Goal: Transaction & Acquisition: Purchase product/service

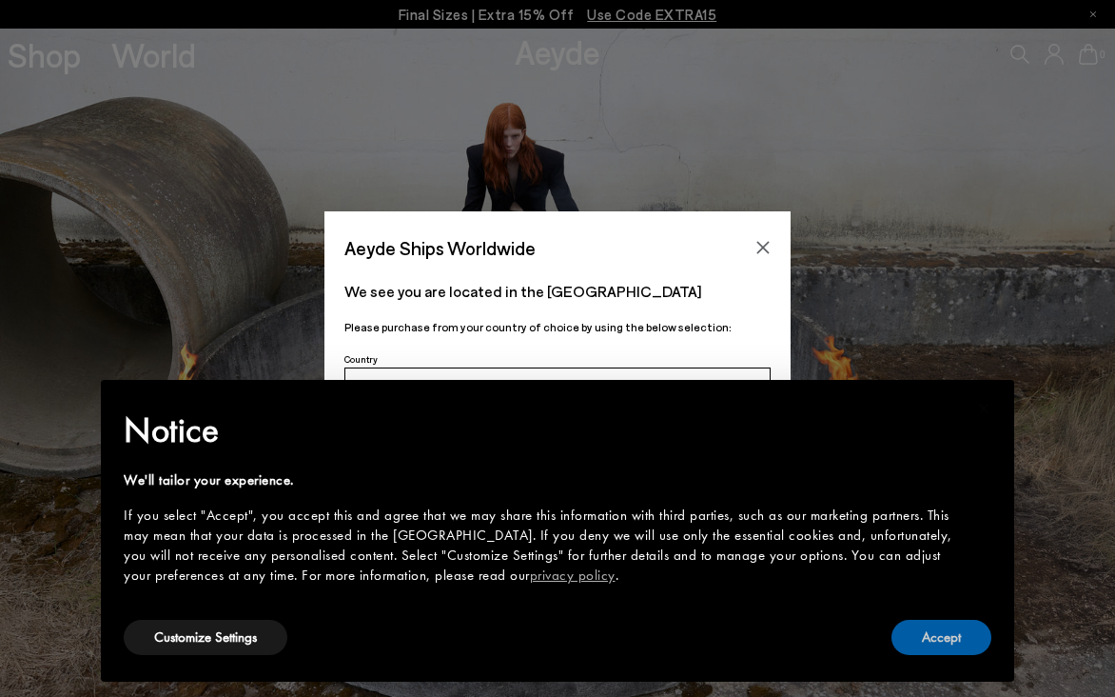
drag, startPoint x: 930, startPoint y: 637, endPoint x: 876, endPoint y: 608, distance: 60.5
click at [930, 637] on button "Accept" at bounding box center [942, 636] width 100 height 35
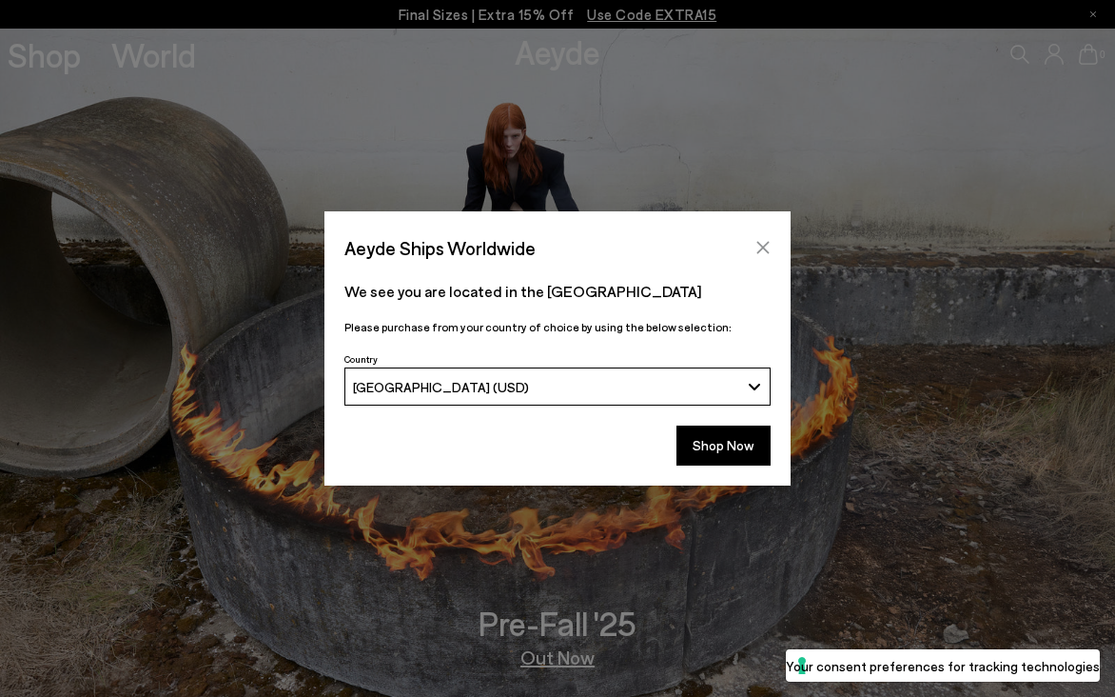
click at [759, 246] on icon "Close" at bounding box center [763, 247] width 15 height 15
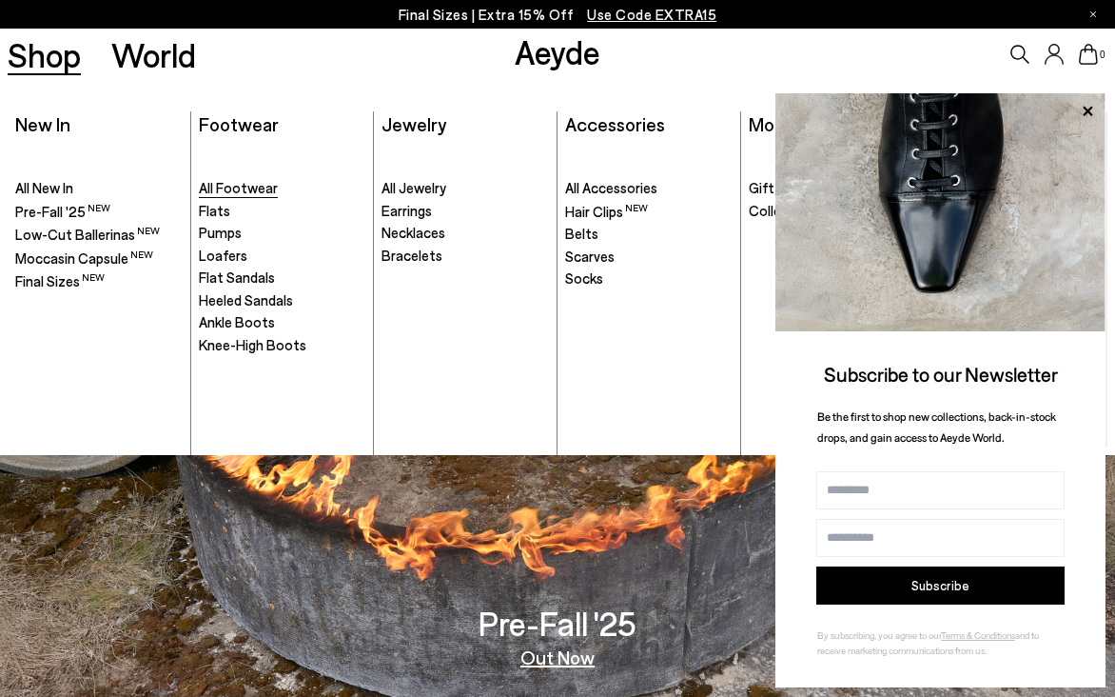
click at [253, 183] on span "All Footwear" at bounding box center [238, 187] width 79 height 17
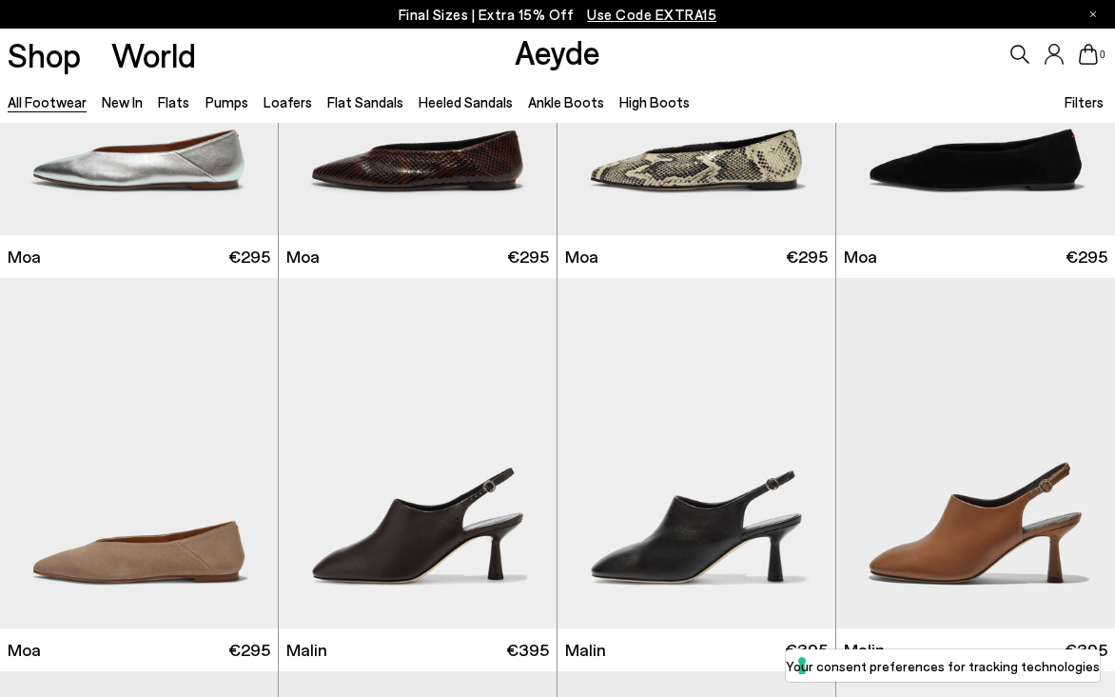
scroll to position [7084, 0]
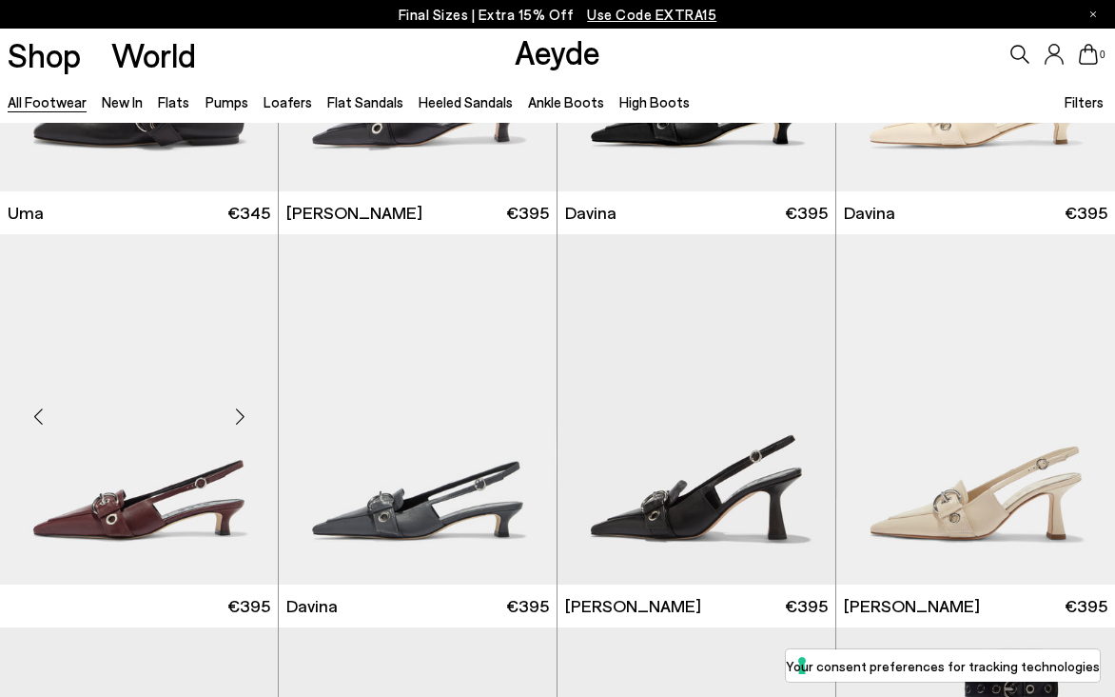
scroll to position [8935, 0]
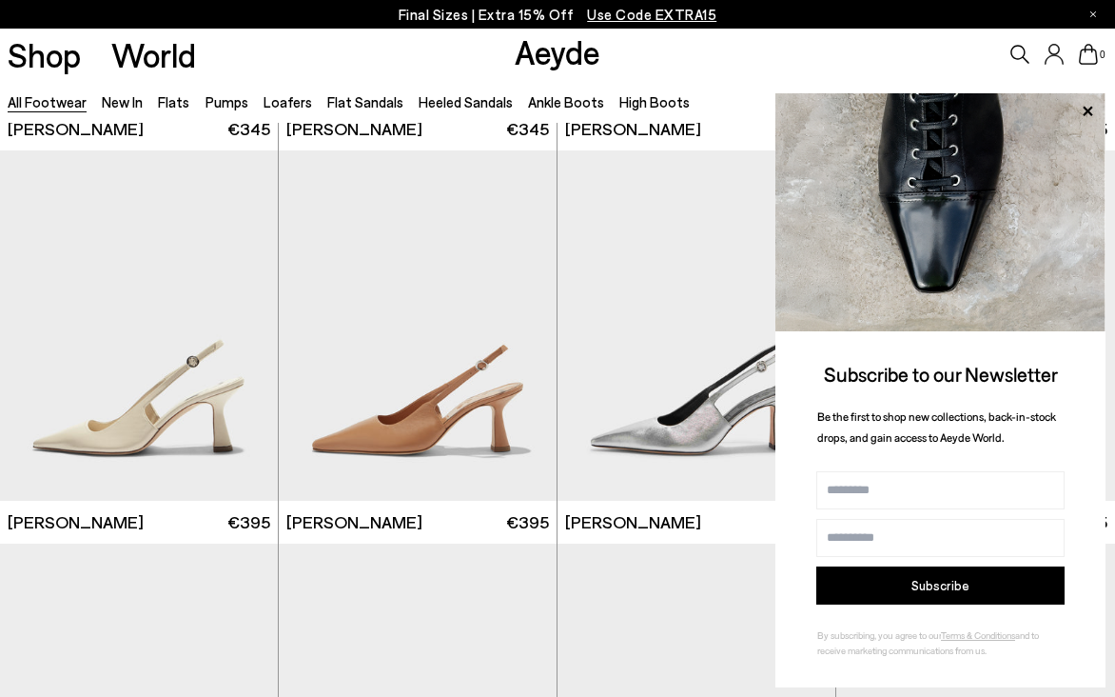
scroll to position [10961, 0]
click at [1089, 118] on icon at bounding box center [1087, 111] width 25 height 25
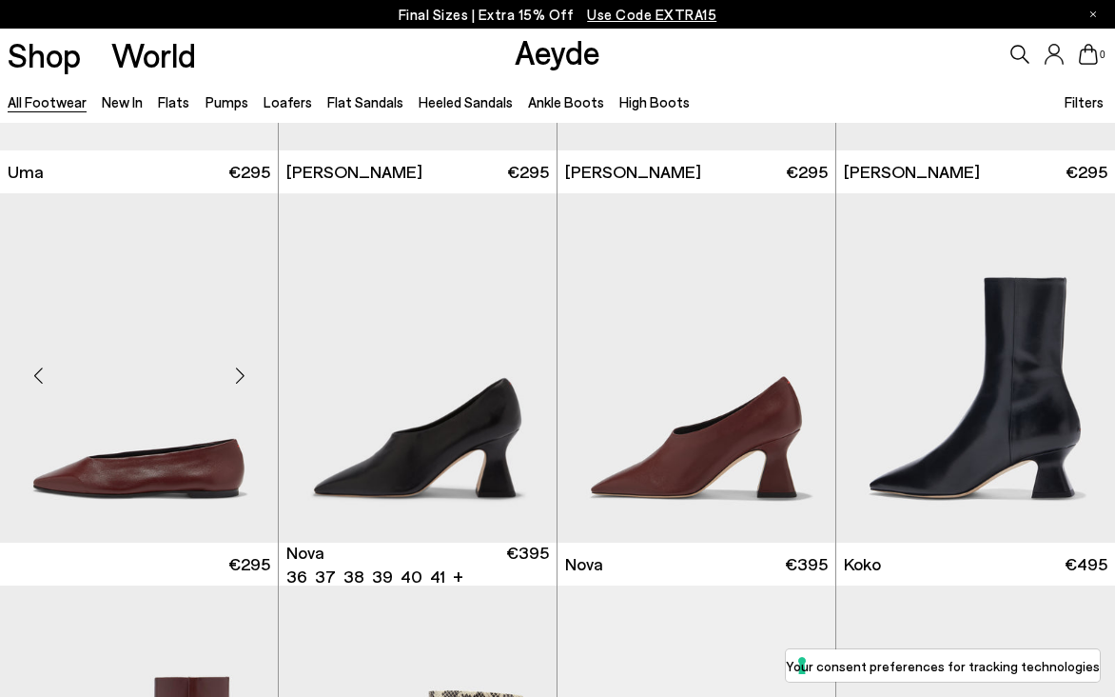
scroll to position [12521, 0]
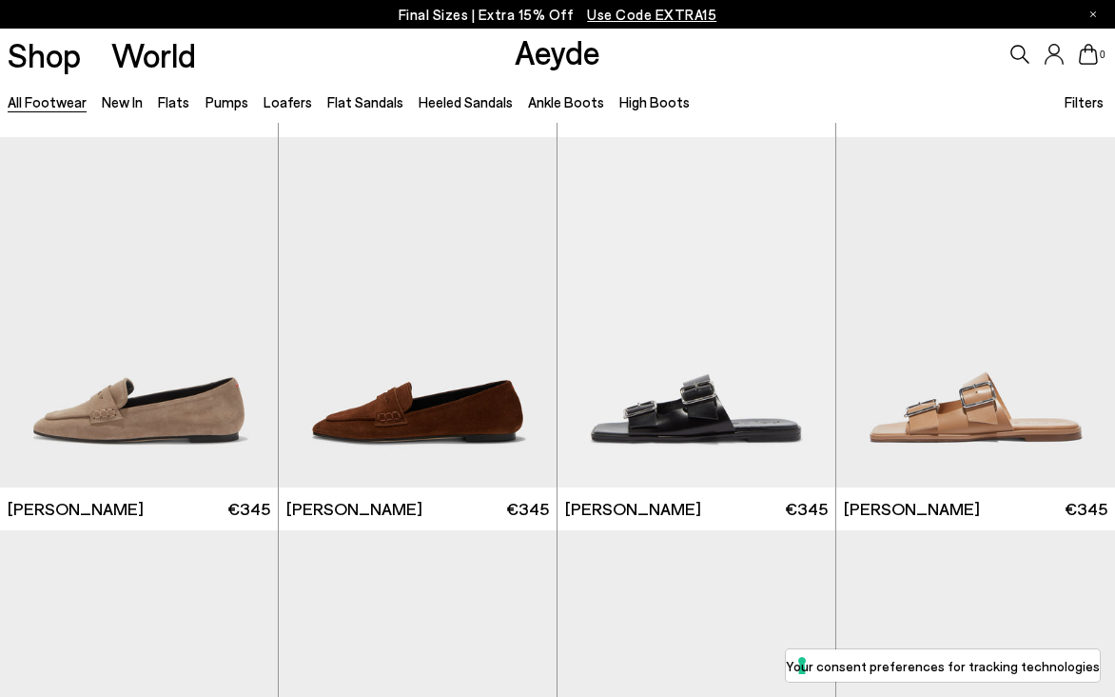
scroll to position [16246, 0]
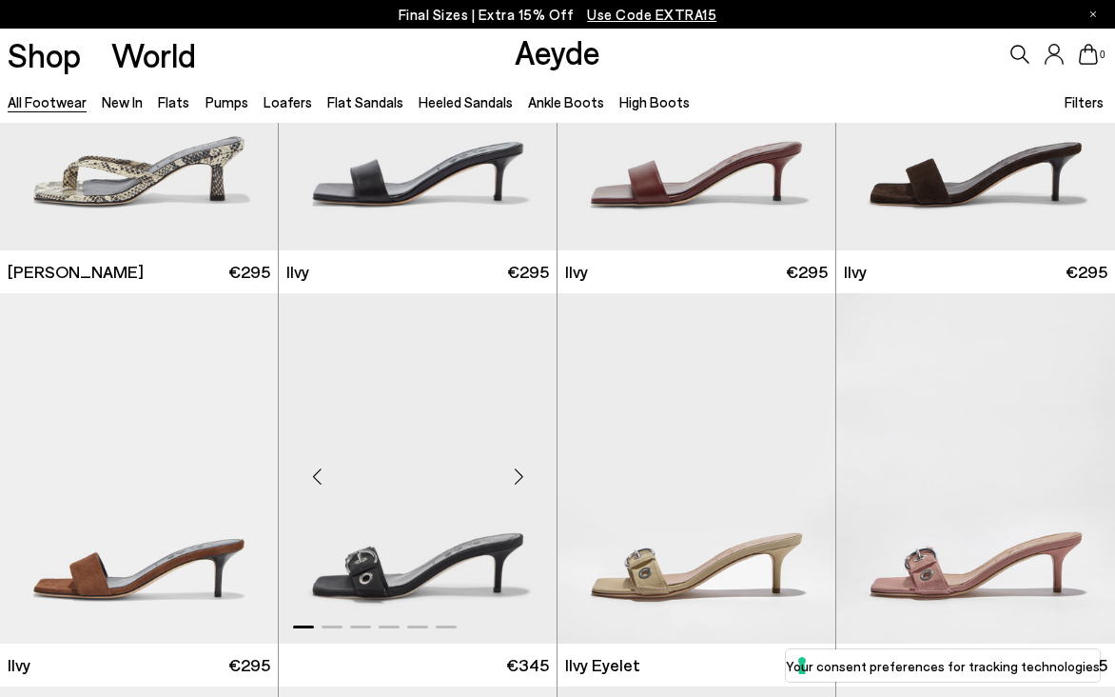
scroll to position [17678, 0]
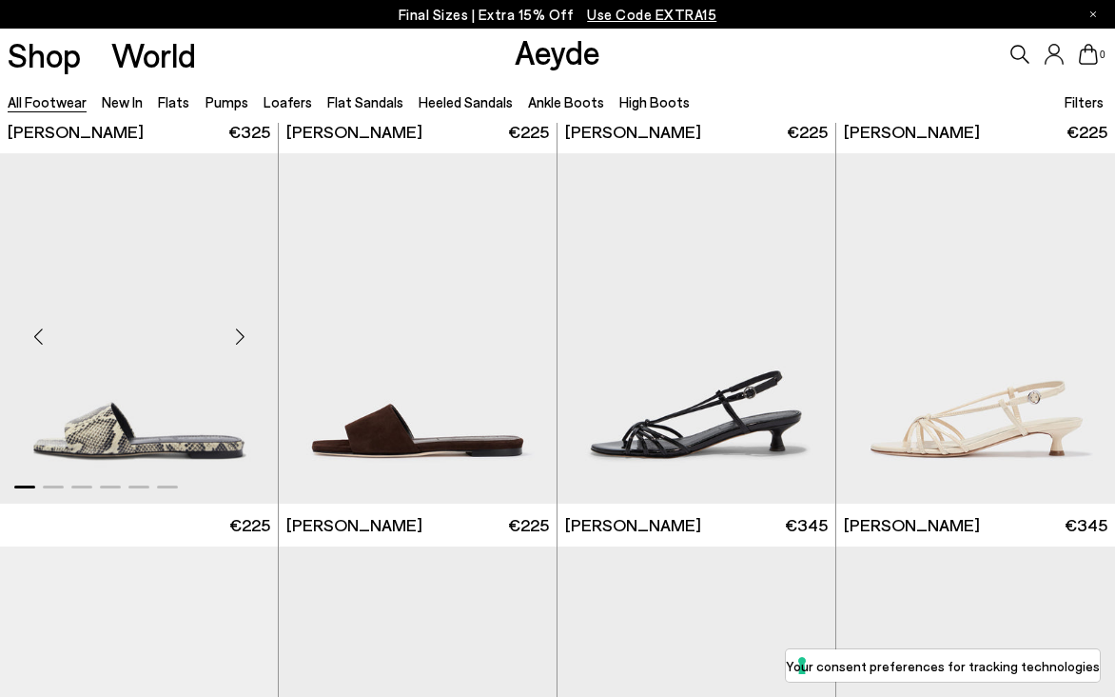
scroll to position [21163, 0]
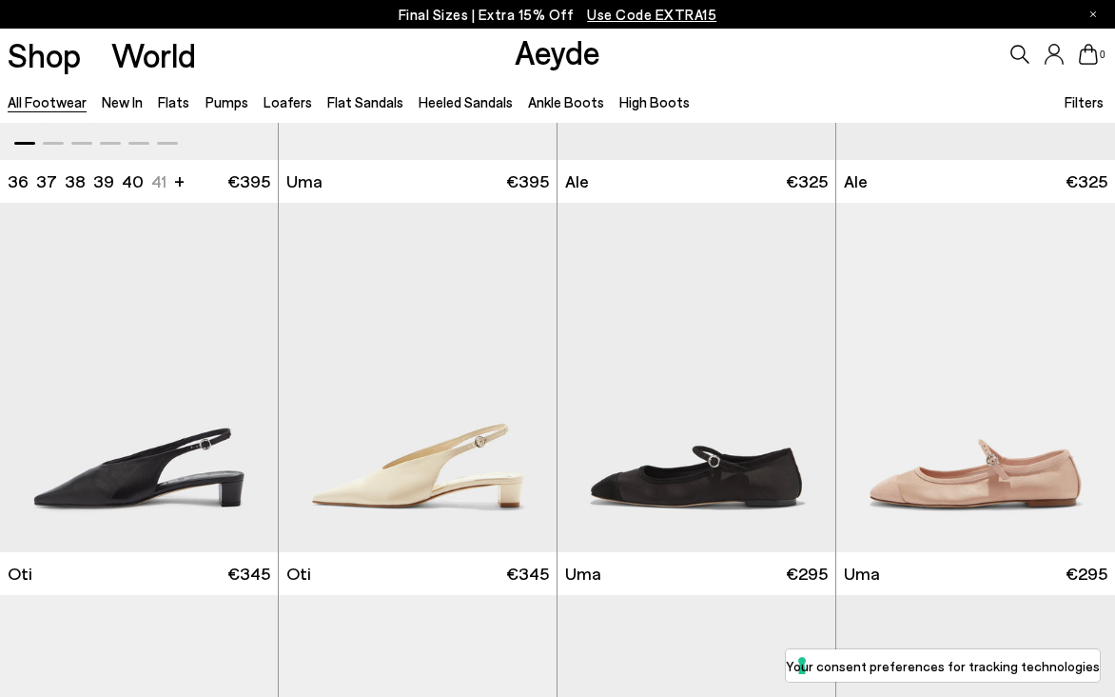
scroll to position [23706, 0]
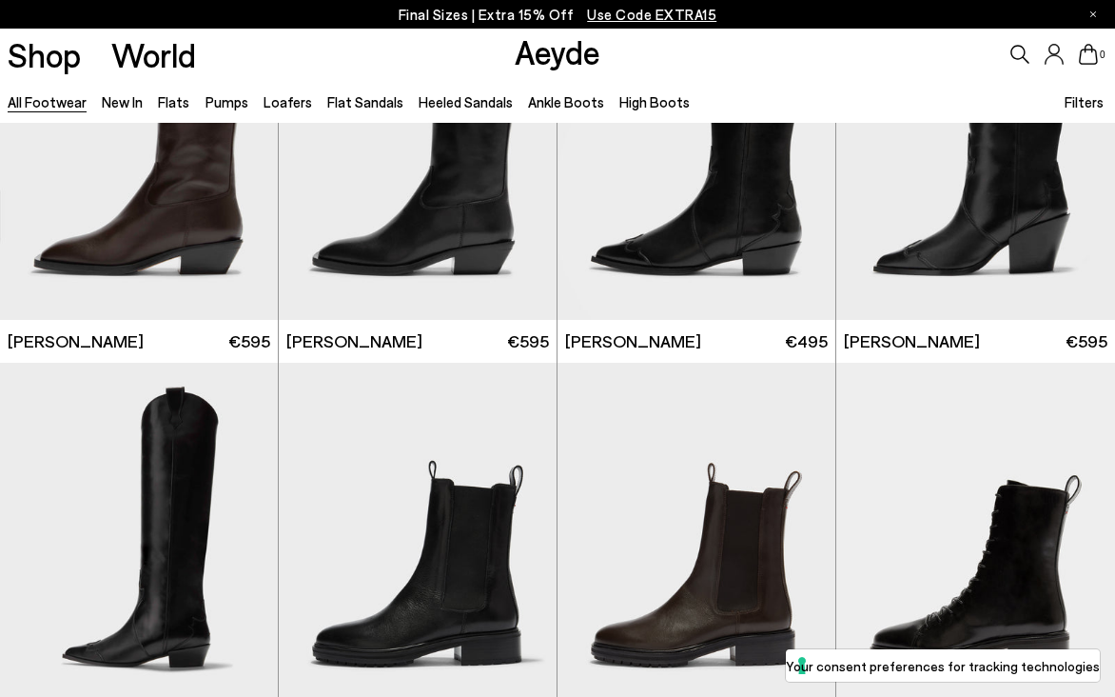
scroll to position [26004, 0]
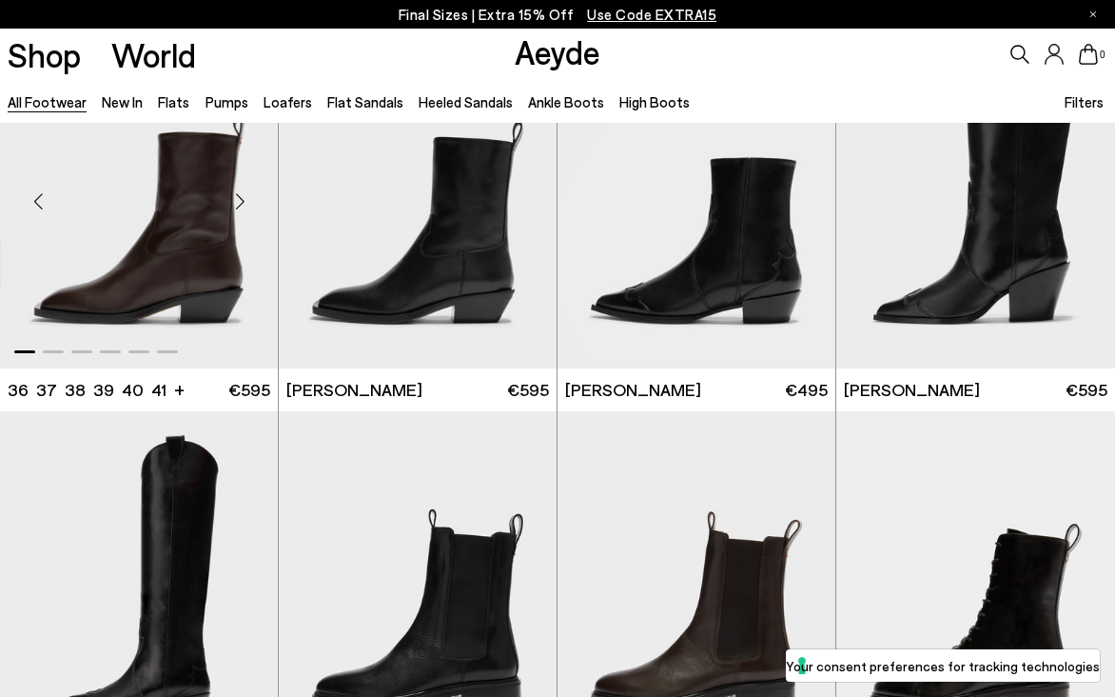
click at [239, 204] on div "Next slide" at bounding box center [239, 201] width 57 height 57
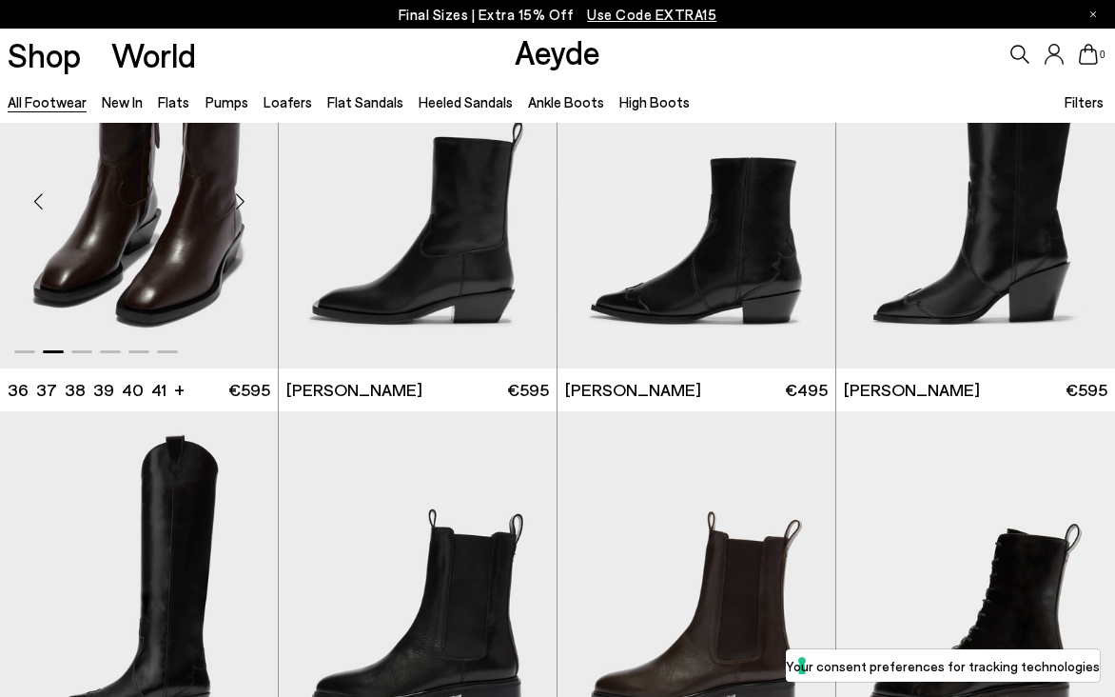
click at [239, 204] on div "Next slide" at bounding box center [239, 201] width 57 height 57
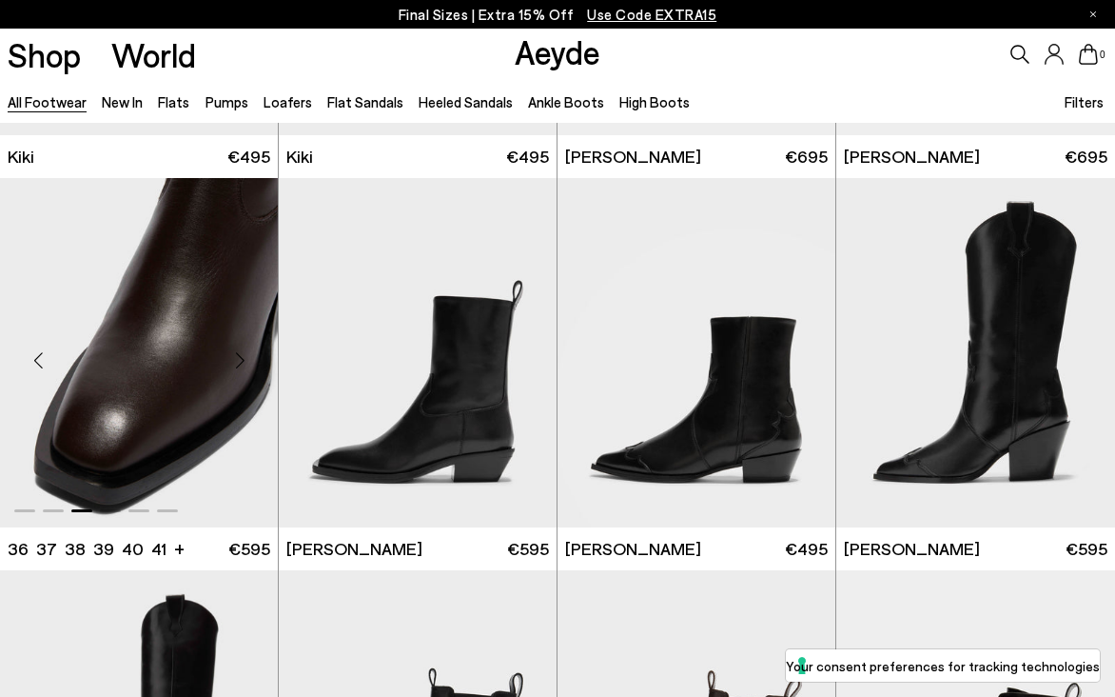
scroll to position [25843, 0]
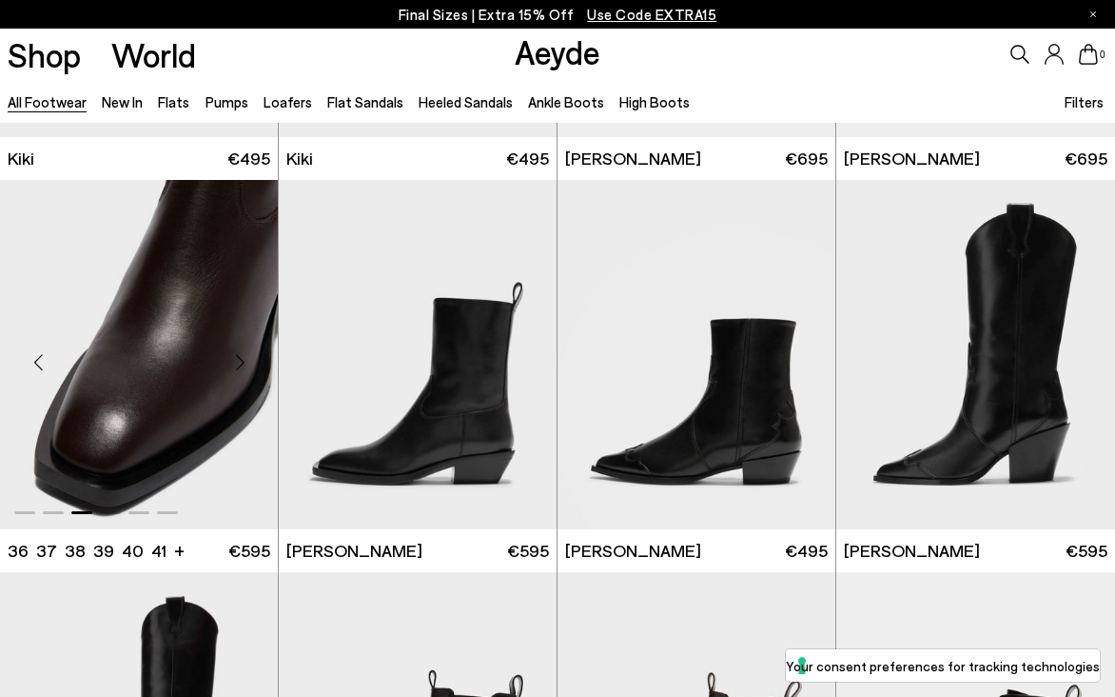
click at [242, 360] on div "Next slide" at bounding box center [239, 362] width 57 height 57
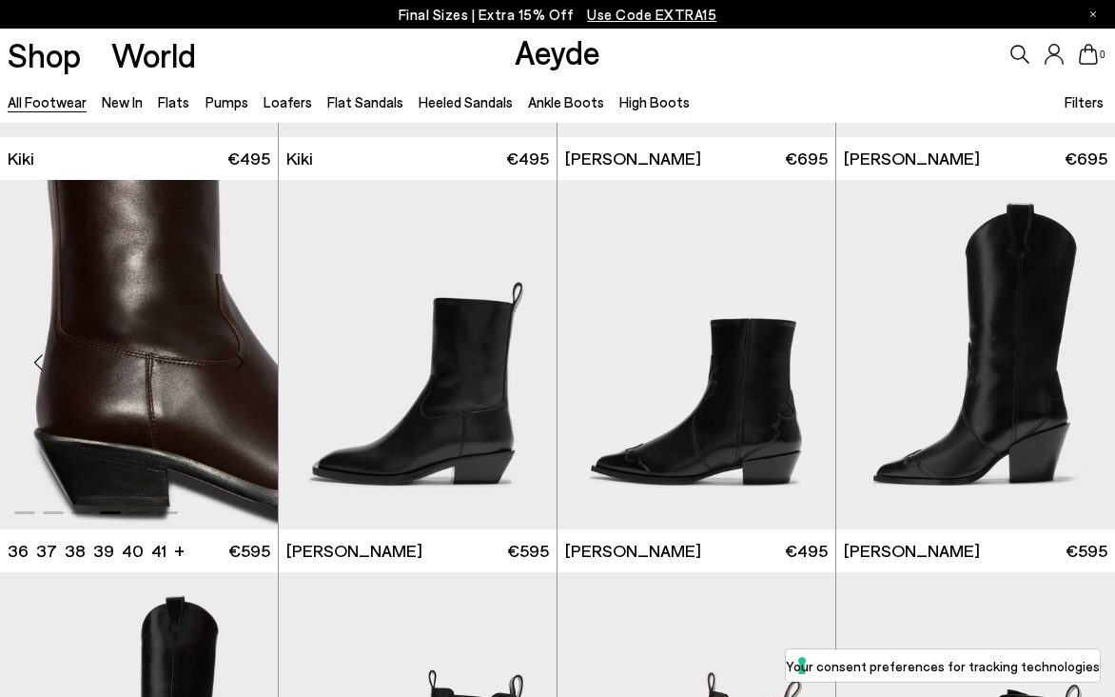
click at [242, 363] on div "Next slide" at bounding box center [239, 362] width 57 height 57
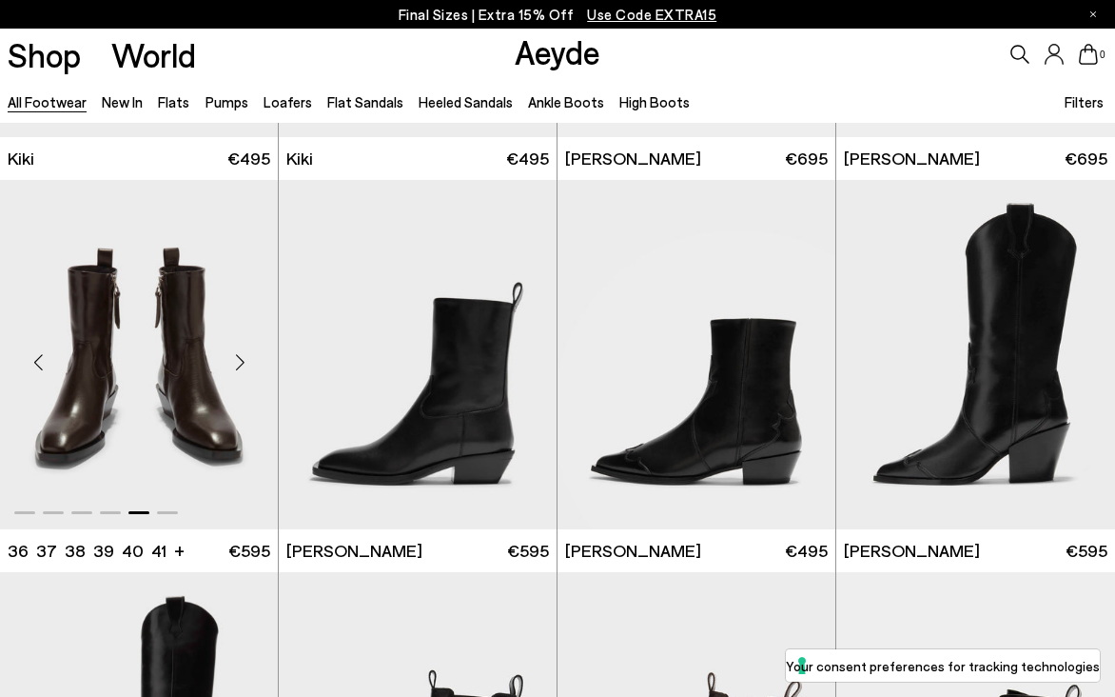
click at [242, 363] on div "Next slide" at bounding box center [239, 362] width 57 height 57
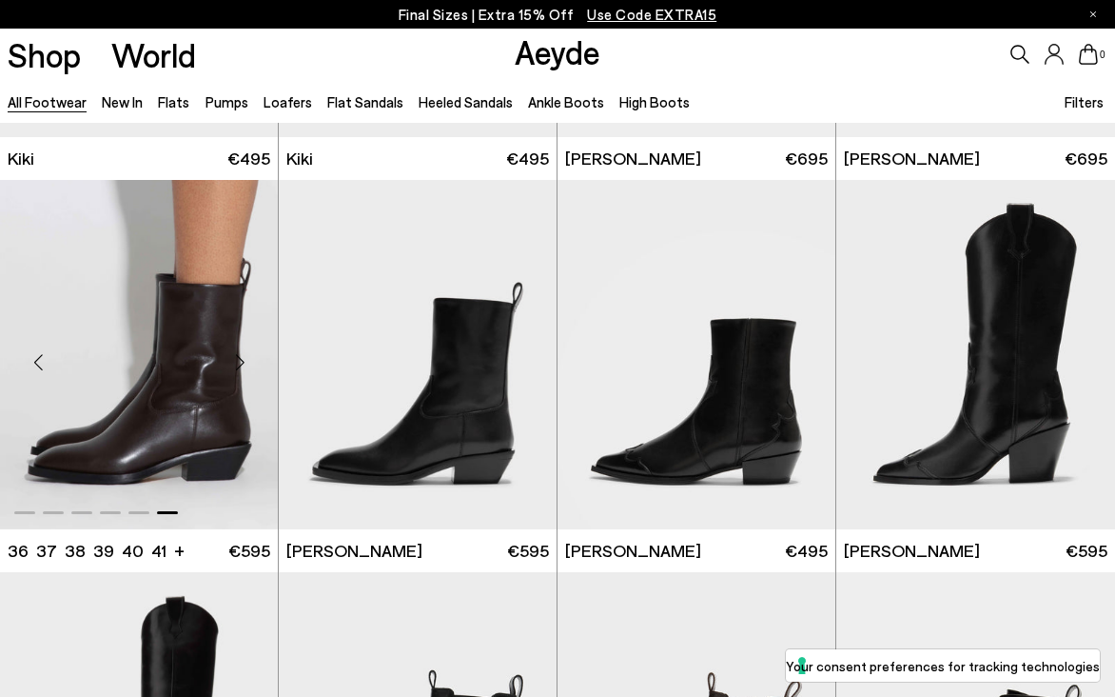
click at [242, 364] on div "Next slide" at bounding box center [239, 362] width 57 height 57
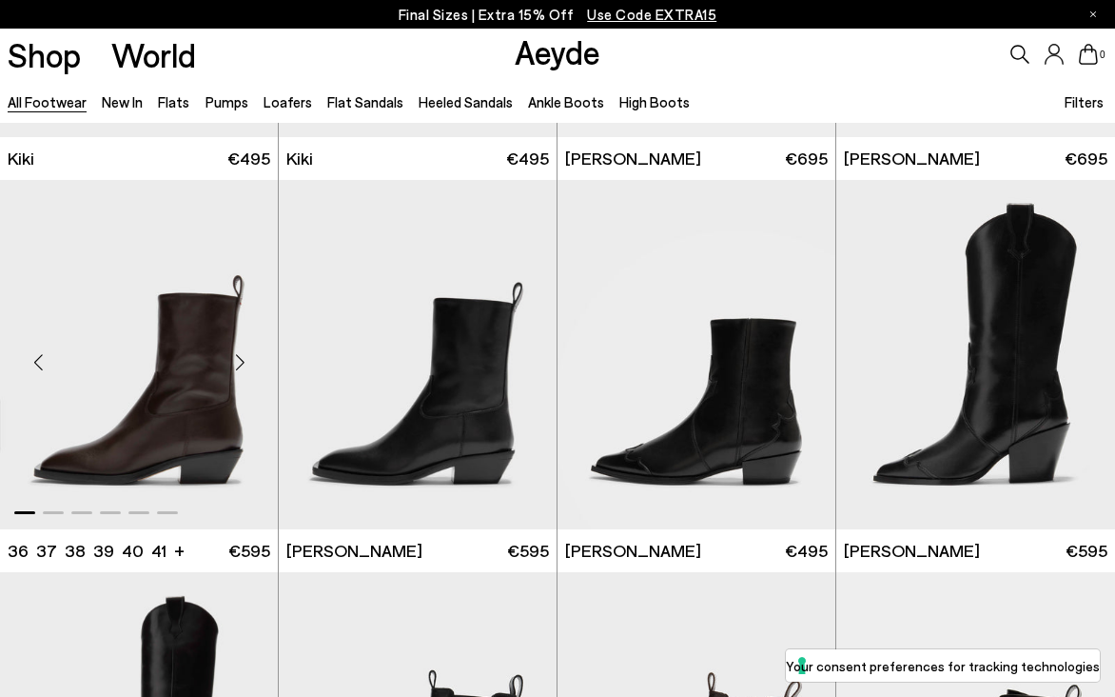
click at [242, 364] on div "Next slide" at bounding box center [239, 362] width 57 height 57
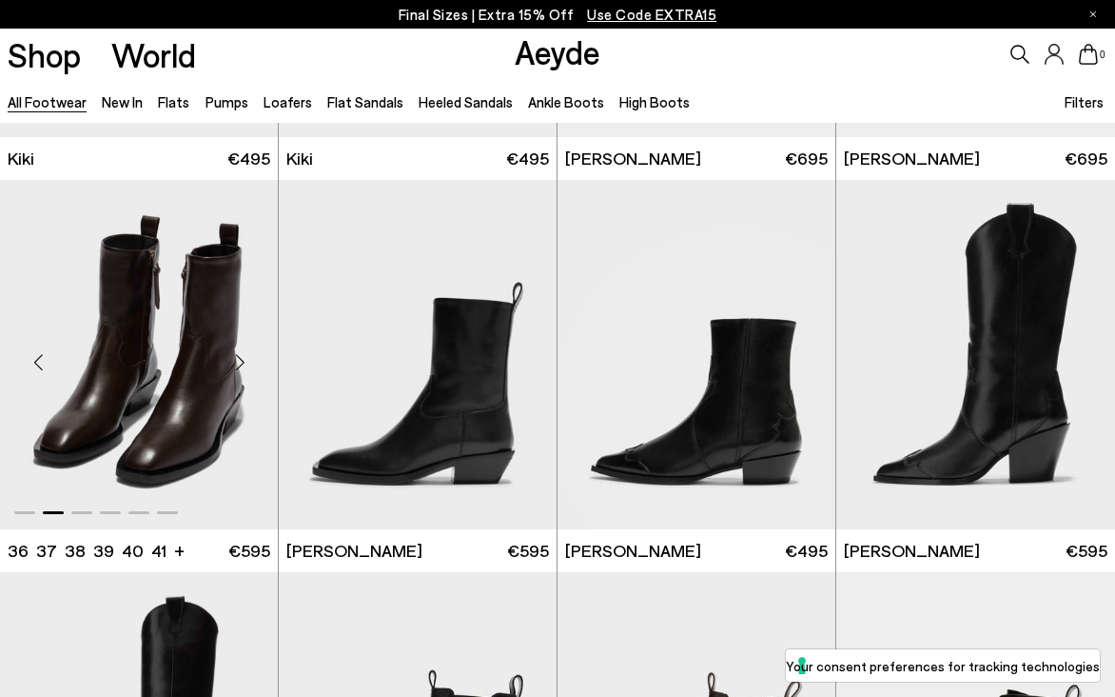
click at [242, 364] on div "Next slide" at bounding box center [239, 362] width 57 height 57
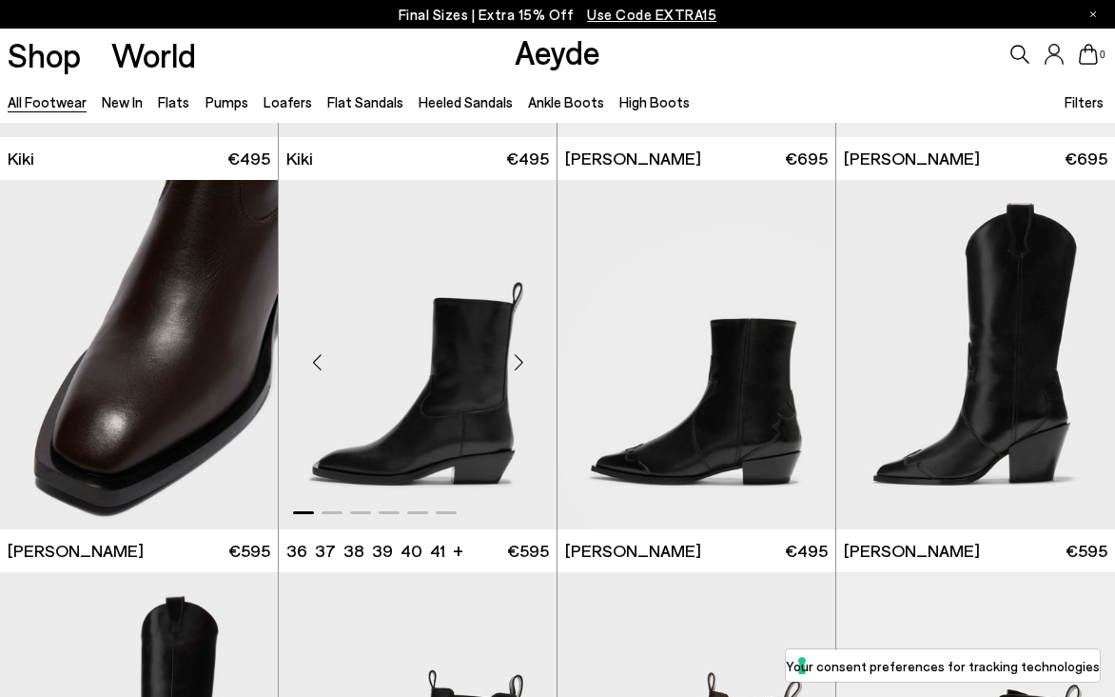
click at [518, 364] on div "Next slide" at bounding box center [518, 362] width 57 height 57
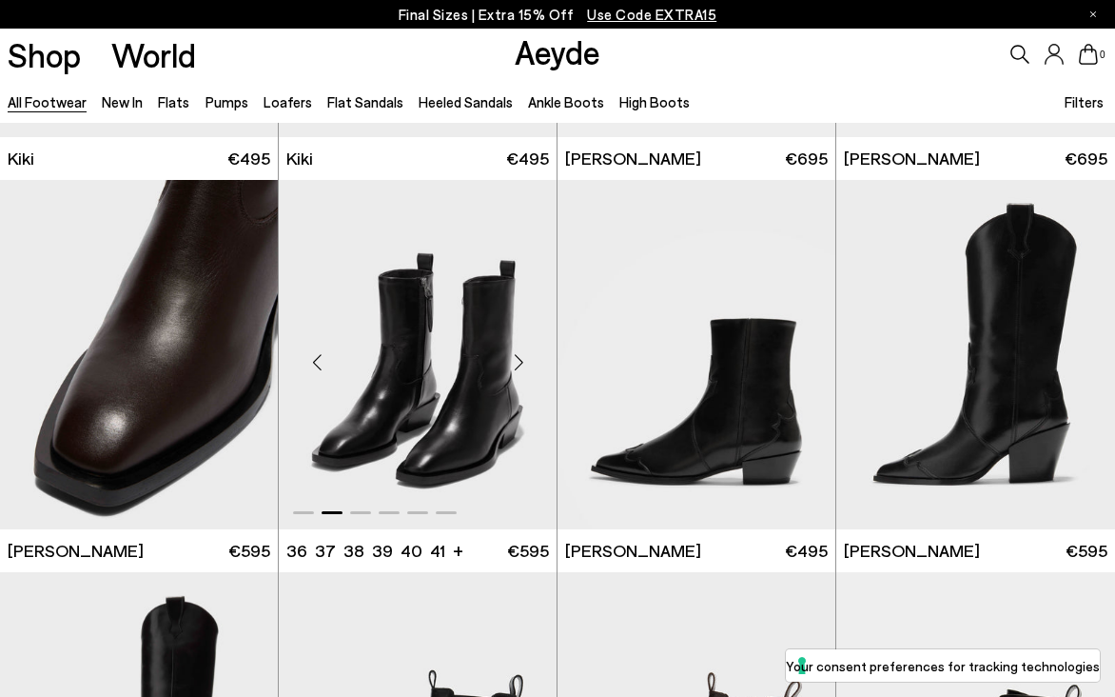
click at [518, 364] on div "Next slide" at bounding box center [518, 362] width 57 height 57
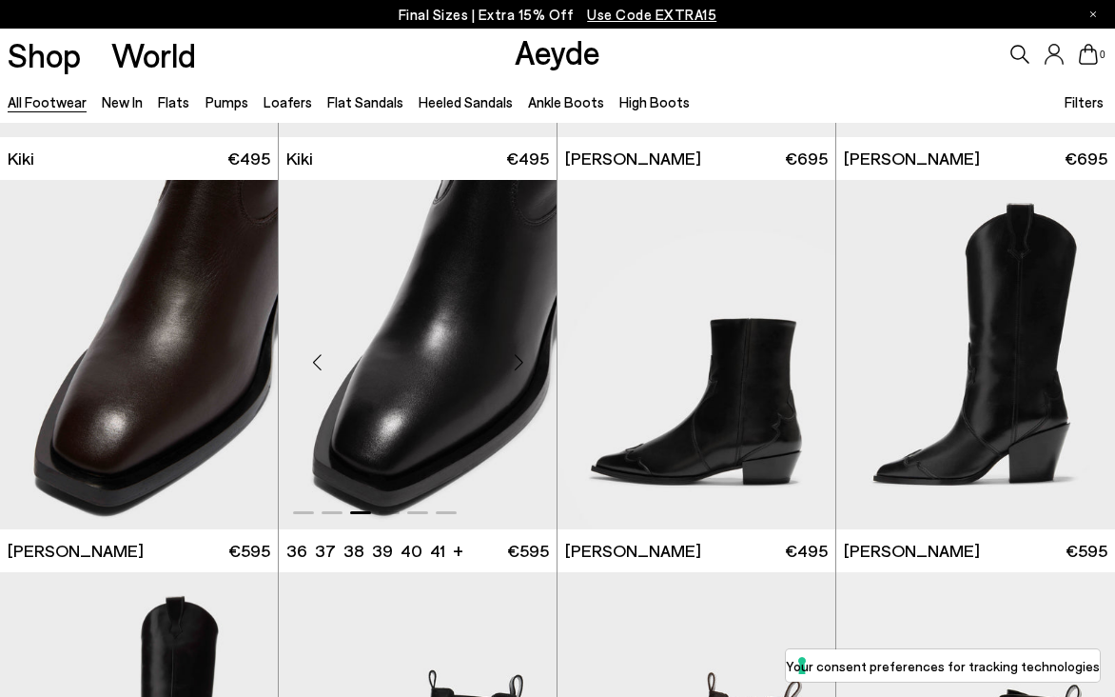
click at [518, 364] on div "Next slide" at bounding box center [518, 362] width 57 height 57
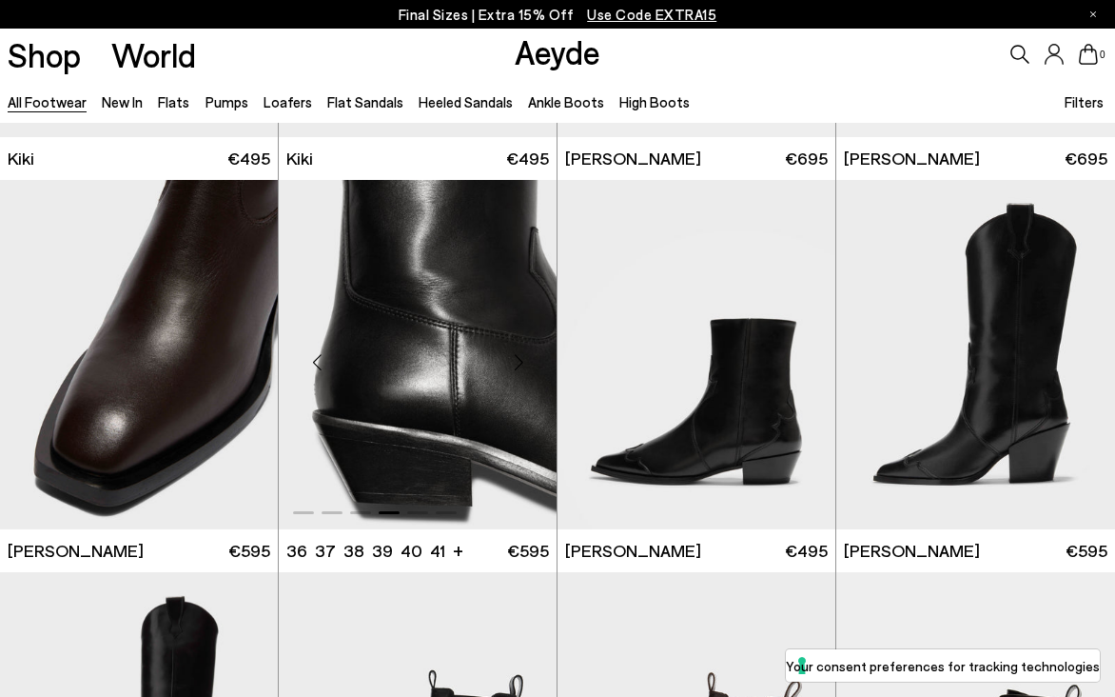
click at [518, 364] on div "Next slide" at bounding box center [518, 362] width 57 height 57
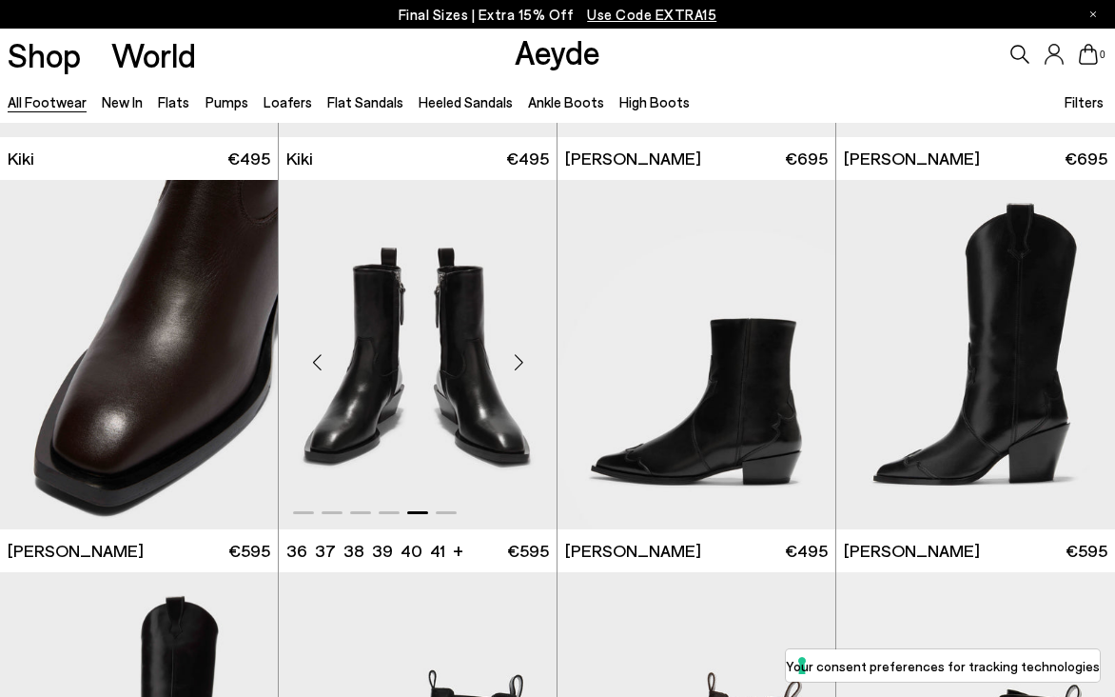
click at [518, 364] on div "Next slide" at bounding box center [518, 362] width 57 height 57
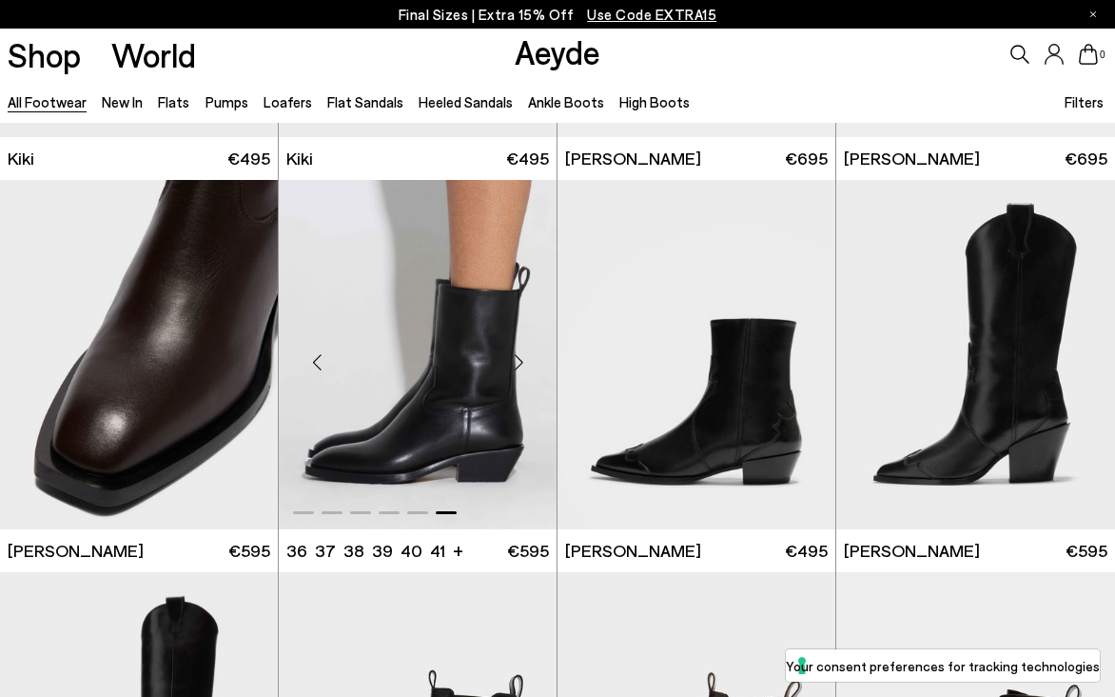
scroll to position [26271, 0]
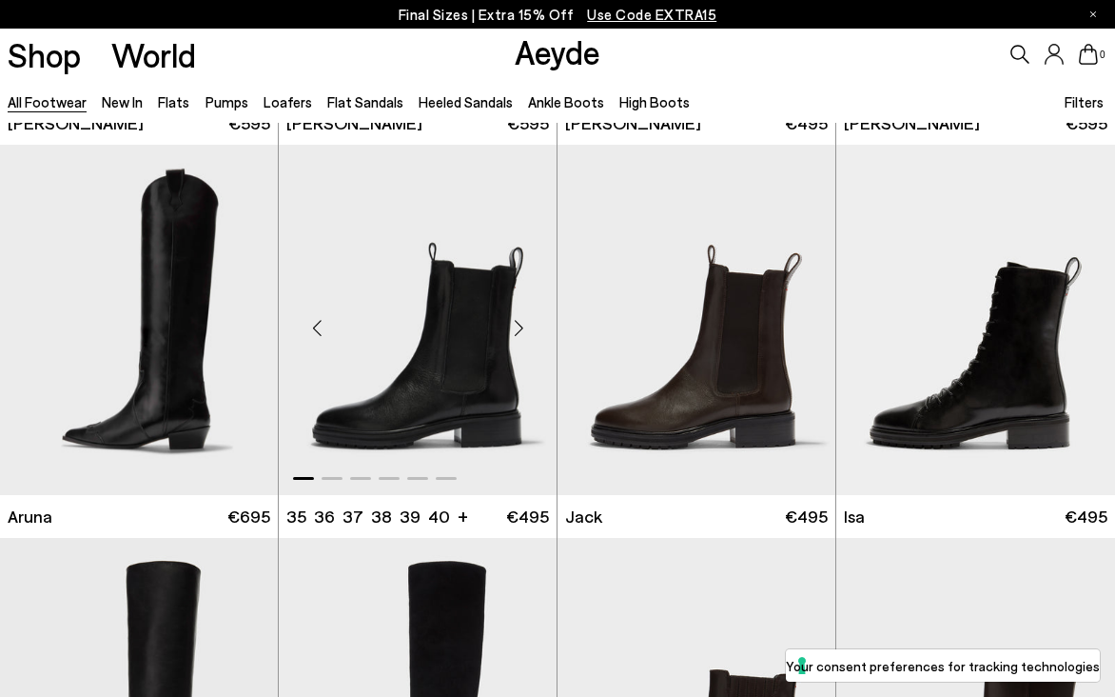
click at [518, 332] on div "Next slide" at bounding box center [518, 327] width 57 height 57
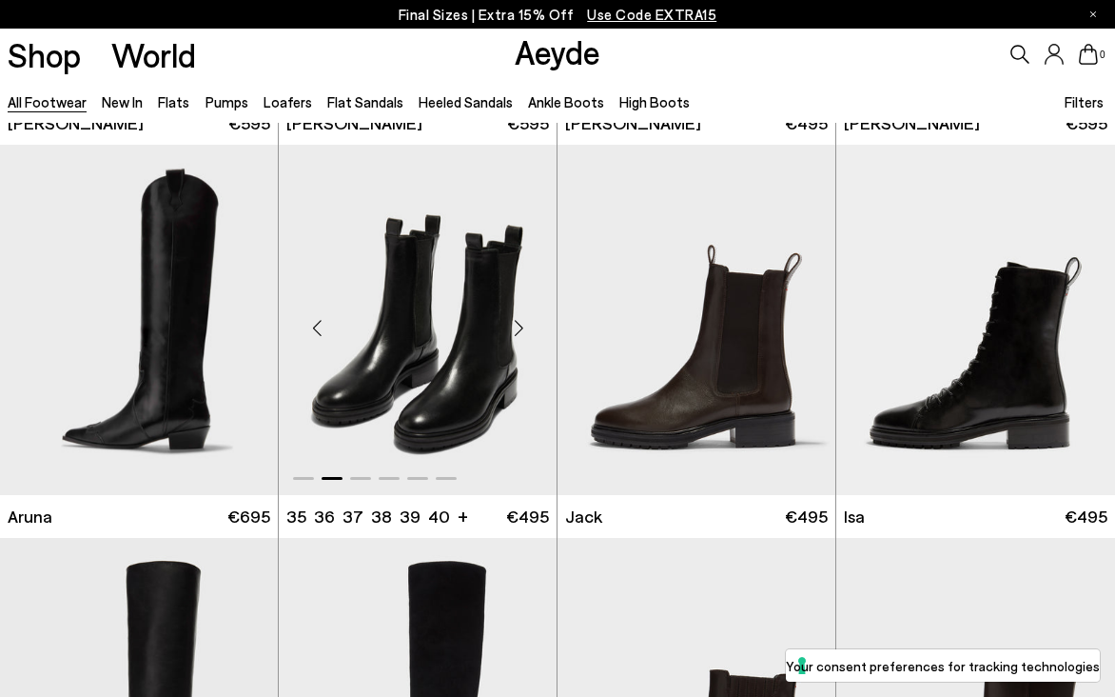
click at [518, 332] on div "Next slide" at bounding box center [518, 327] width 57 height 57
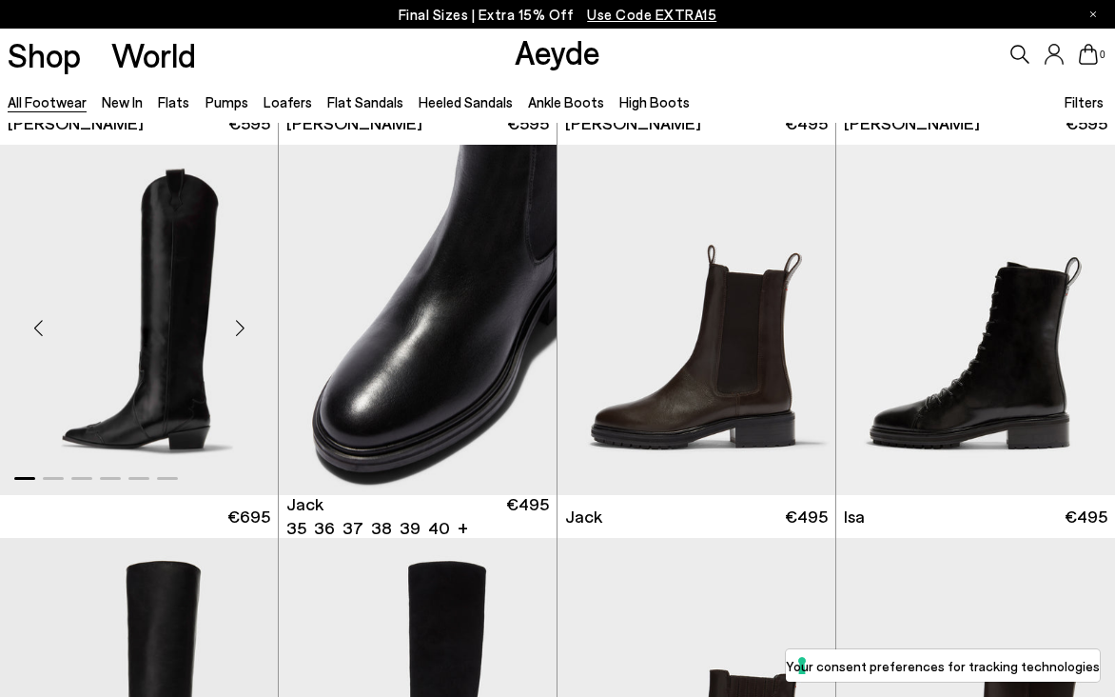
drag, startPoint x: 518, startPoint y: 332, endPoint x: 231, endPoint y: 313, distance: 287.1
click at [518, 332] on div "Next slide" at bounding box center [518, 327] width 57 height 57
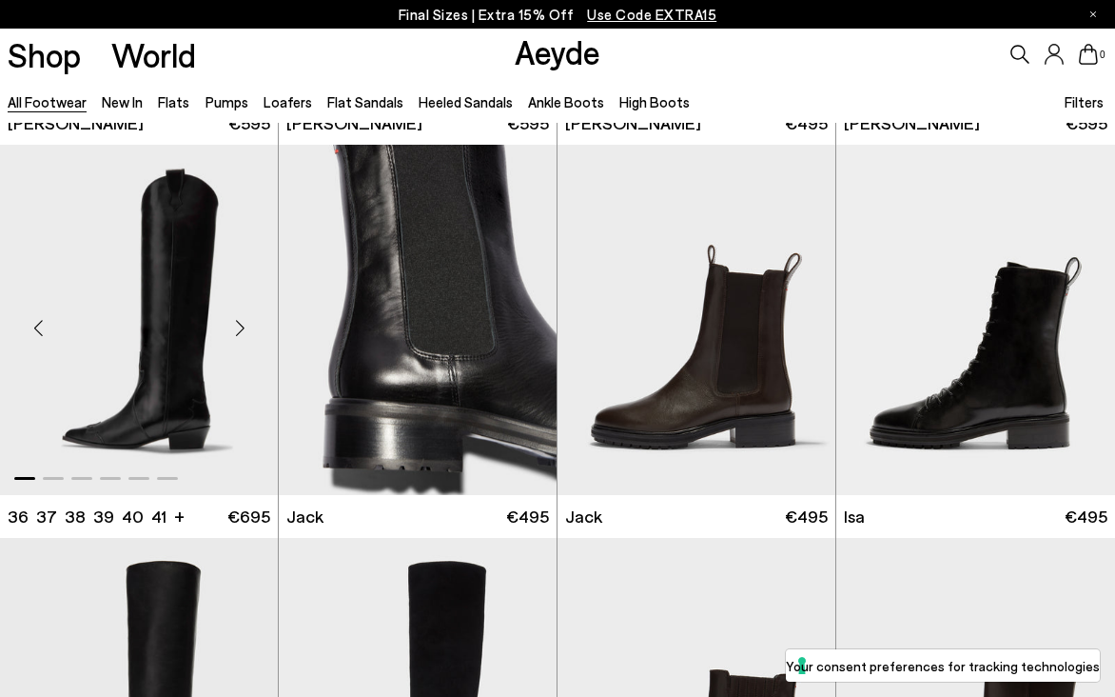
click at [240, 327] on div "Next slide" at bounding box center [239, 327] width 57 height 57
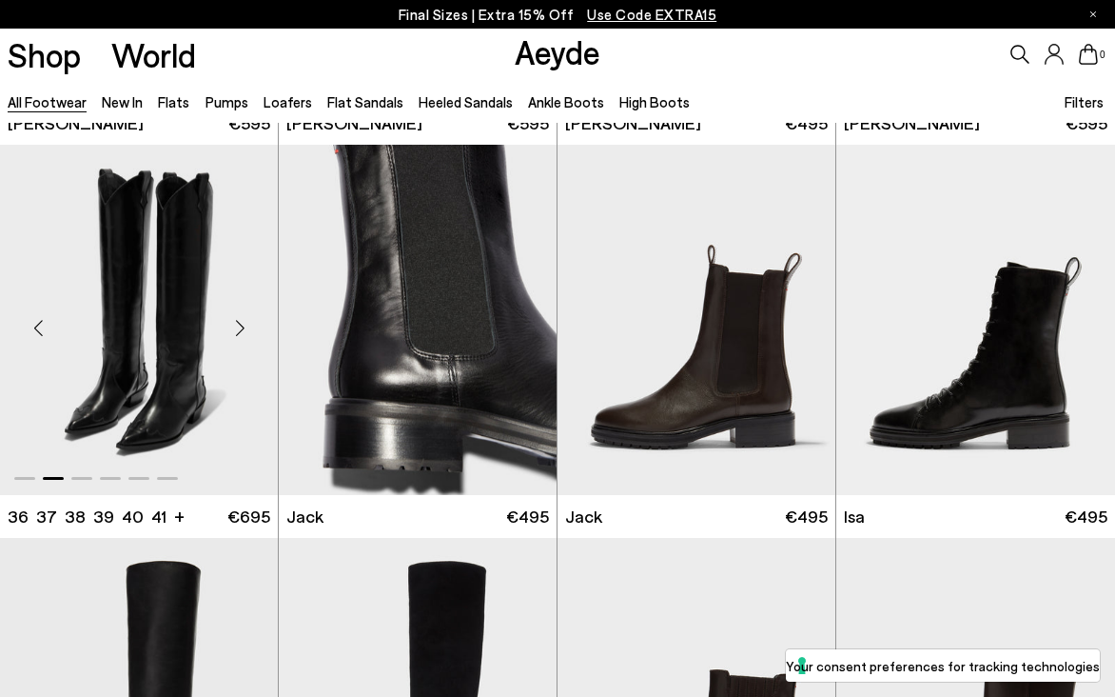
click at [240, 328] on div "Next slide" at bounding box center [239, 327] width 57 height 57
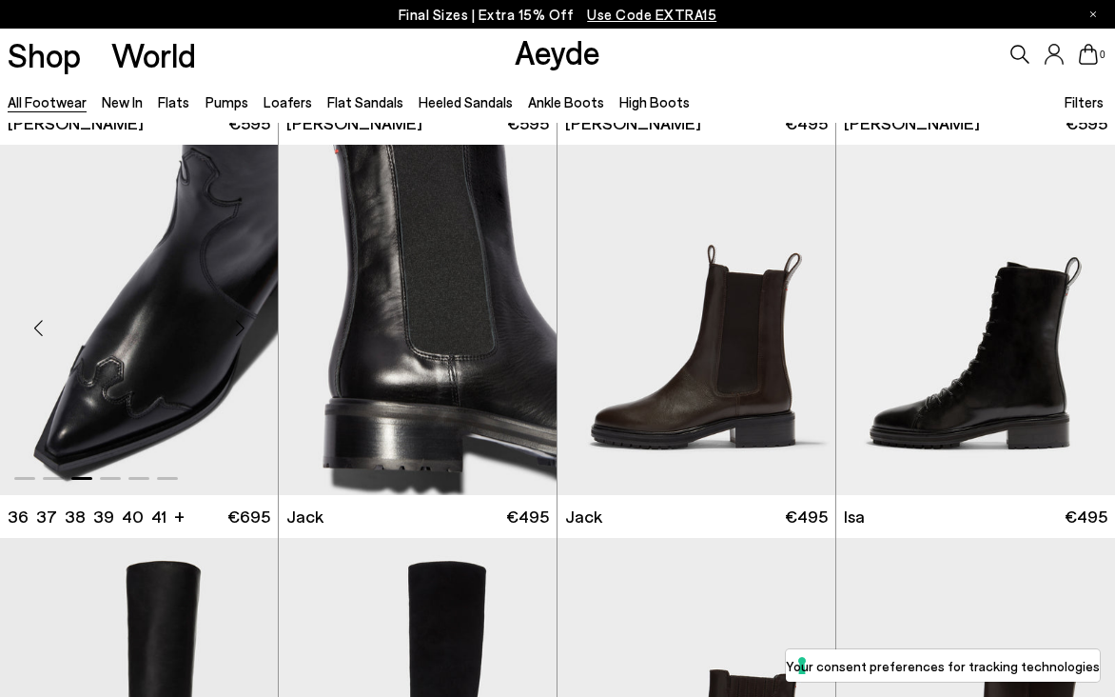
click at [240, 329] on div "Next slide" at bounding box center [239, 327] width 57 height 57
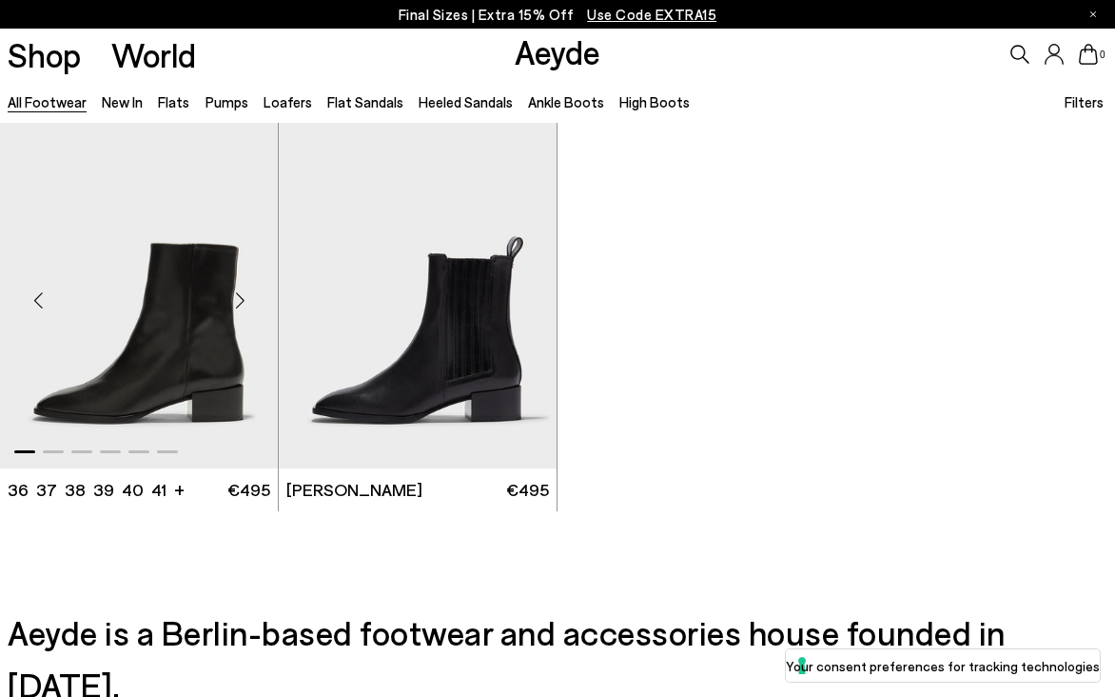
scroll to position [27080, 0]
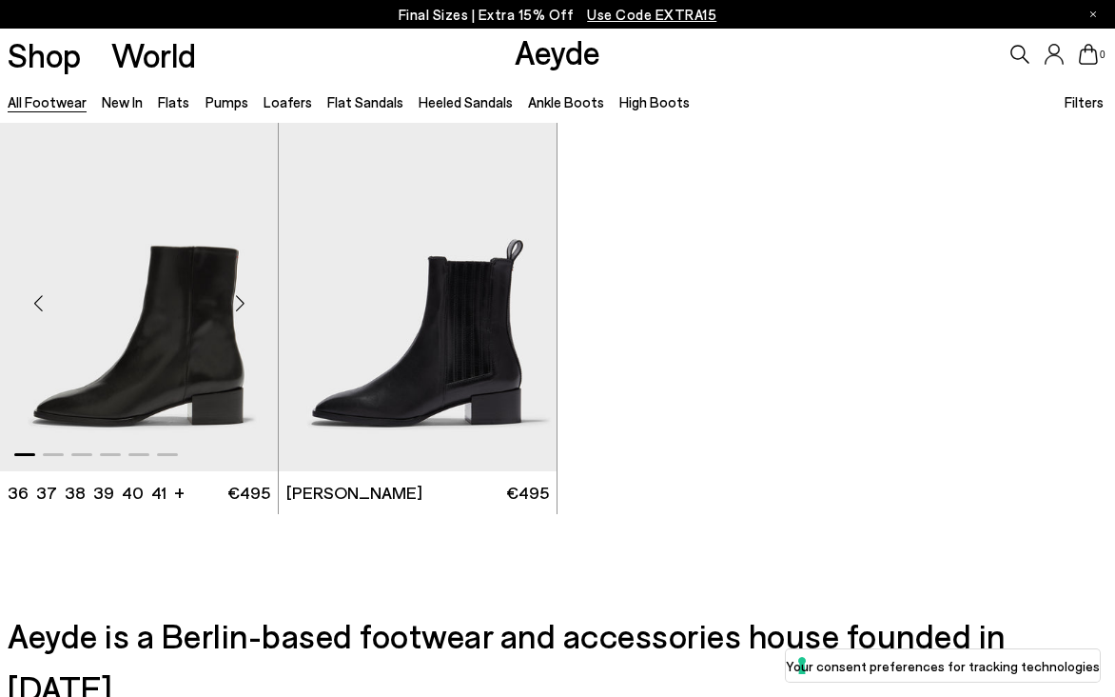
click at [240, 304] on div "Next slide" at bounding box center [239, 303] width 57 height 57
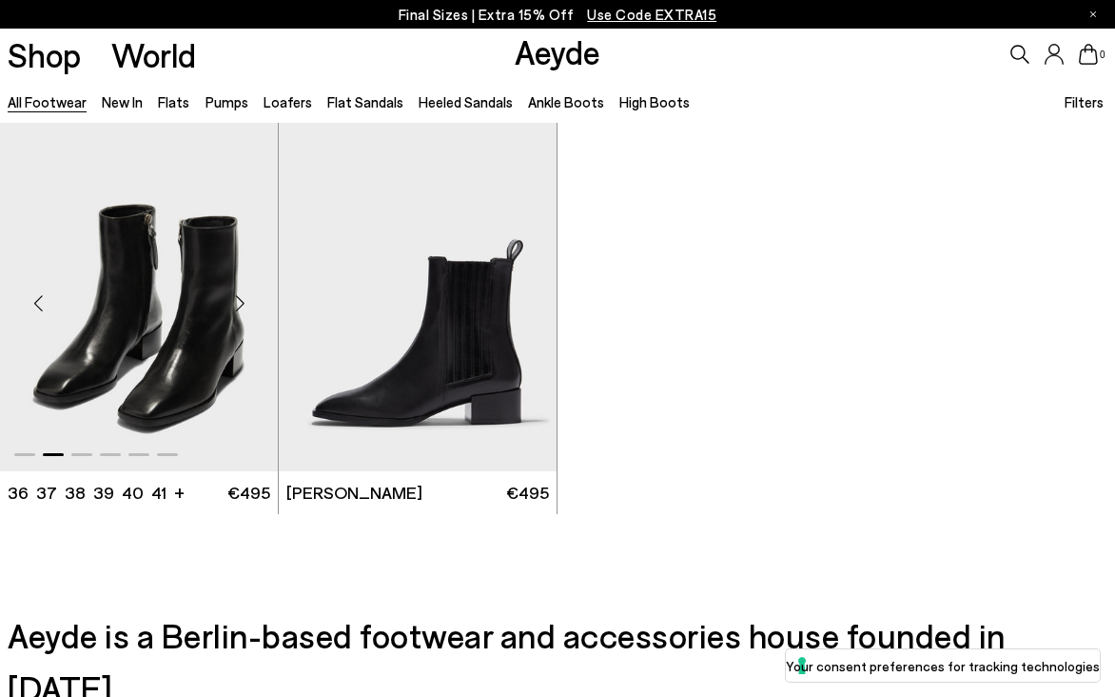
click at [240, 304] on div "Next slide" at bounding box center [239, 303] width 57 height 57
